Goal: Task Accomplishment & Management: Use online tool/utility

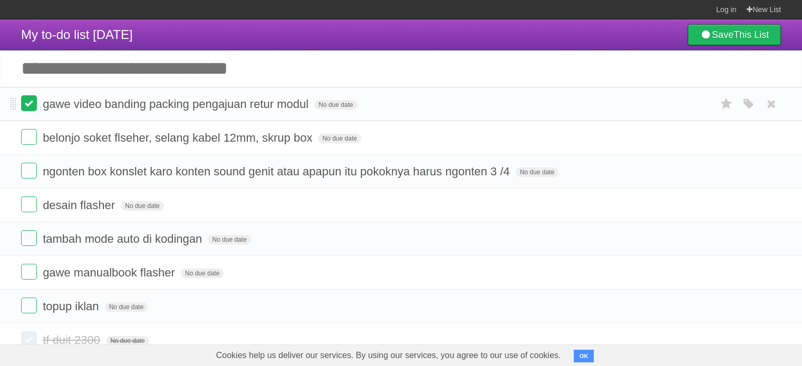
click at [25, 109] on label at bounding box center [29, 103] width 16 height 16
click at [56, 71] on input "Add another task" at bounding box center [401, 68] width 802 height 37
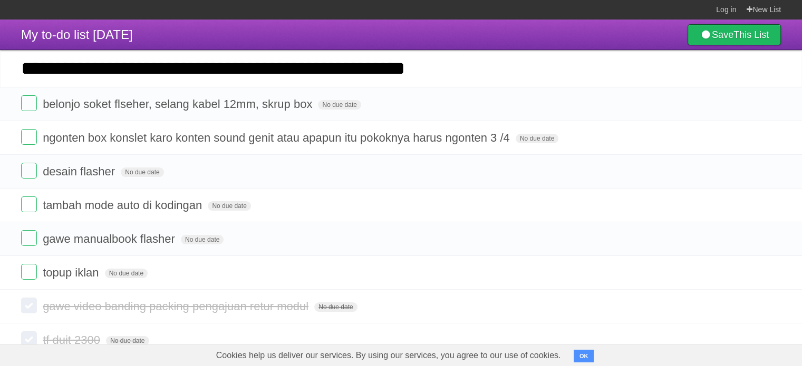
type input "**********"
click input "*********" at bounding box center [0, 0] width 0 height 0
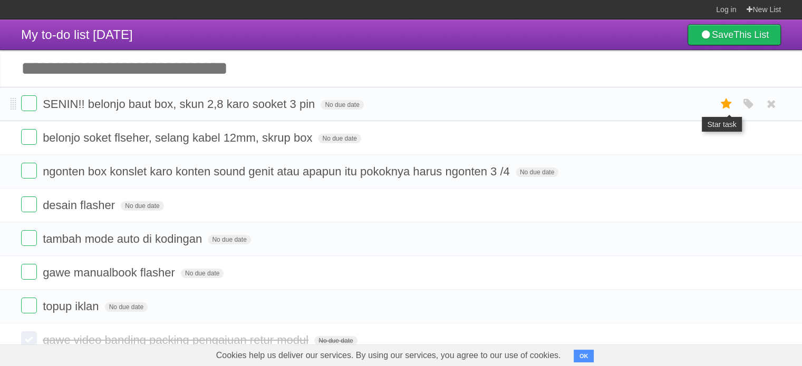
drag, startPoint x: 401, startPoint y: 107, endPoint x: 725, endPoint y: 106, distance: 324.2
click at [725, 106] on icon at bounding box center [726, 103] width 15 height 17
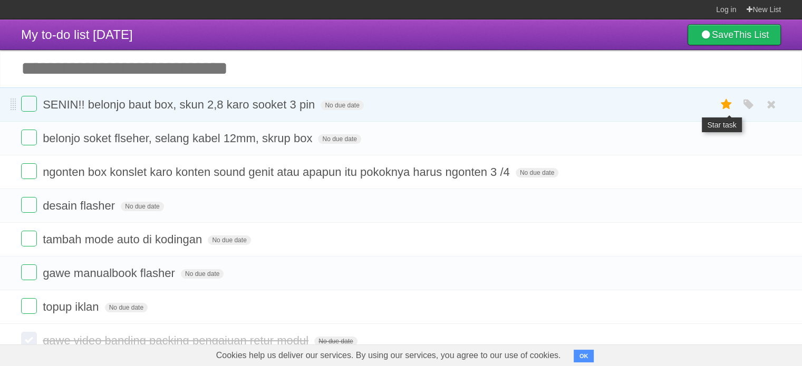
click at [726, 106] on icon at bounding box center [726, 104] width 15 height 17
click at [751, 105] on icon "button" at bounding box center [748, 105] width 15 height 14
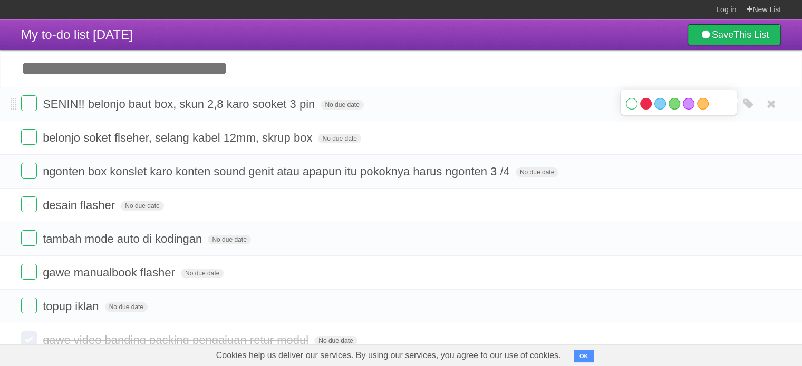
click at [648, 107] on label "Red" at bounding box center [646, 104] width 12 height 12
click at [568, 108] on form "SENIN!! belonjo baut box, skun 2,8 karo sooket 3 pin No due date White Red Blue…" at bounding box center [401, 103] width 760 height 17
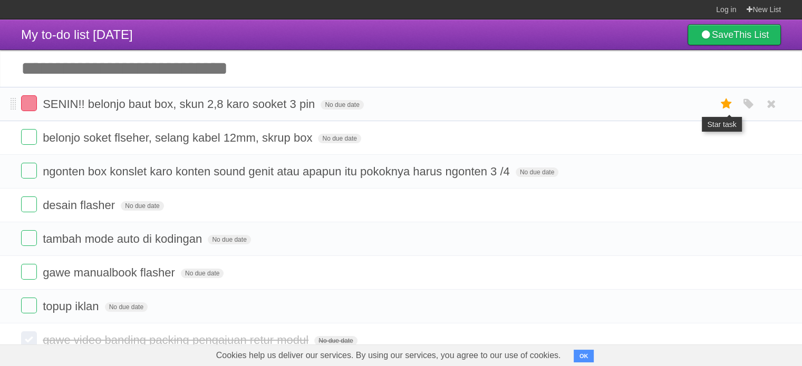
click at [723, 103] on icon at bounding box center [726, 103] width 15 height 17
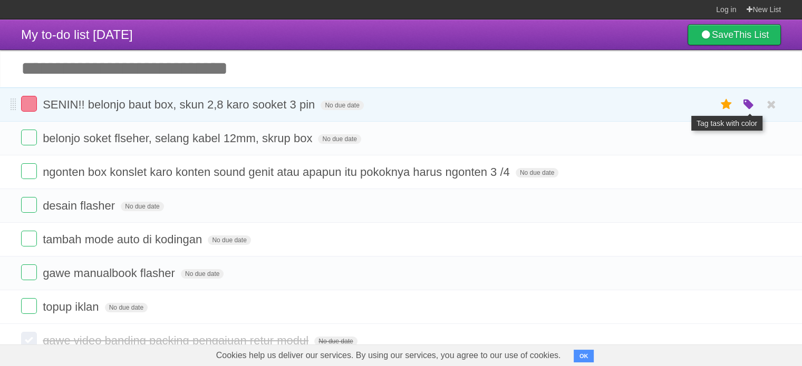
click at [746, 112] on icon "button" at bounding box center [748, 105] width 15 height 14
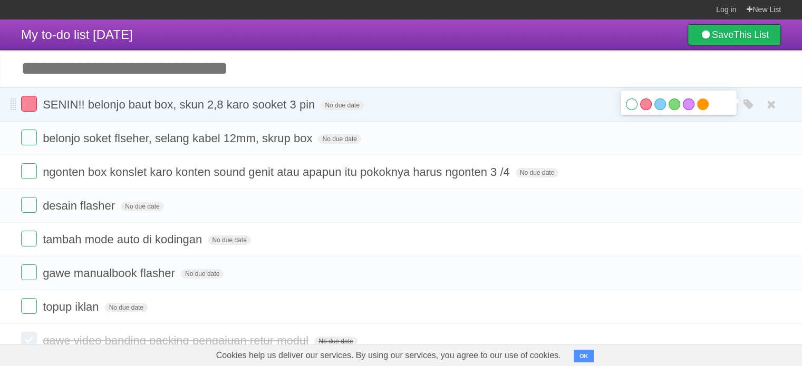
click at [700, 107] on label "Orange" at bounding box center [703, 105] width 12 height 12
